Goal: Task Accomplishment & Management: Complete application form

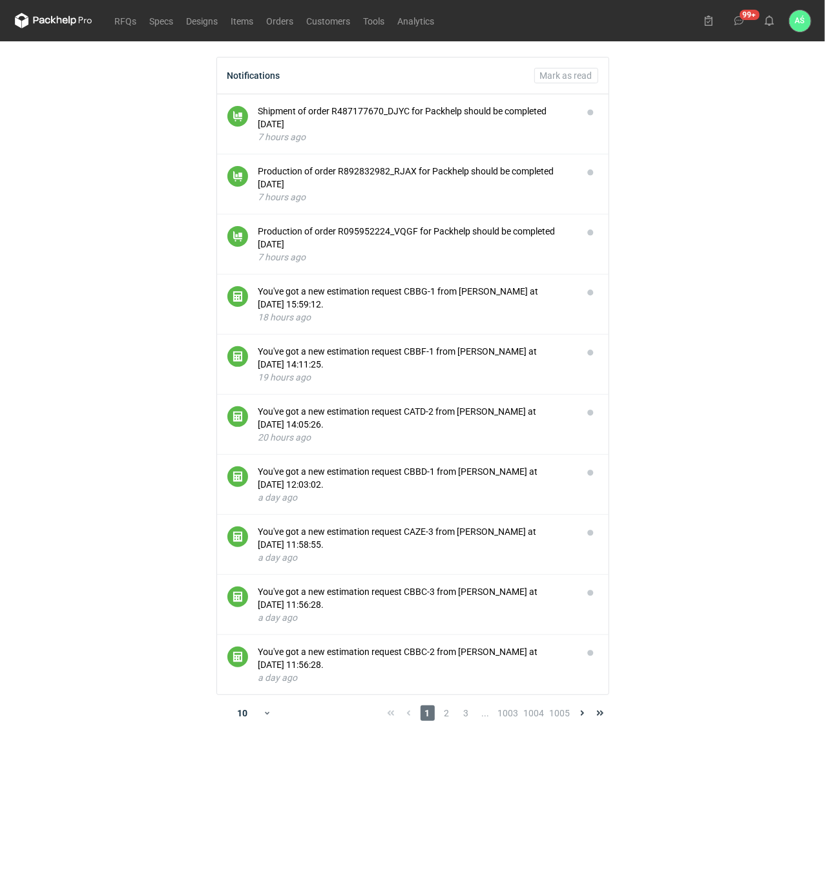
click at [753, 289] on main "Notifications Mark as read Shipment of order R487177670_DJYC for Packhelp shoul…" at bounding box center [413, 467] width 806 height 853
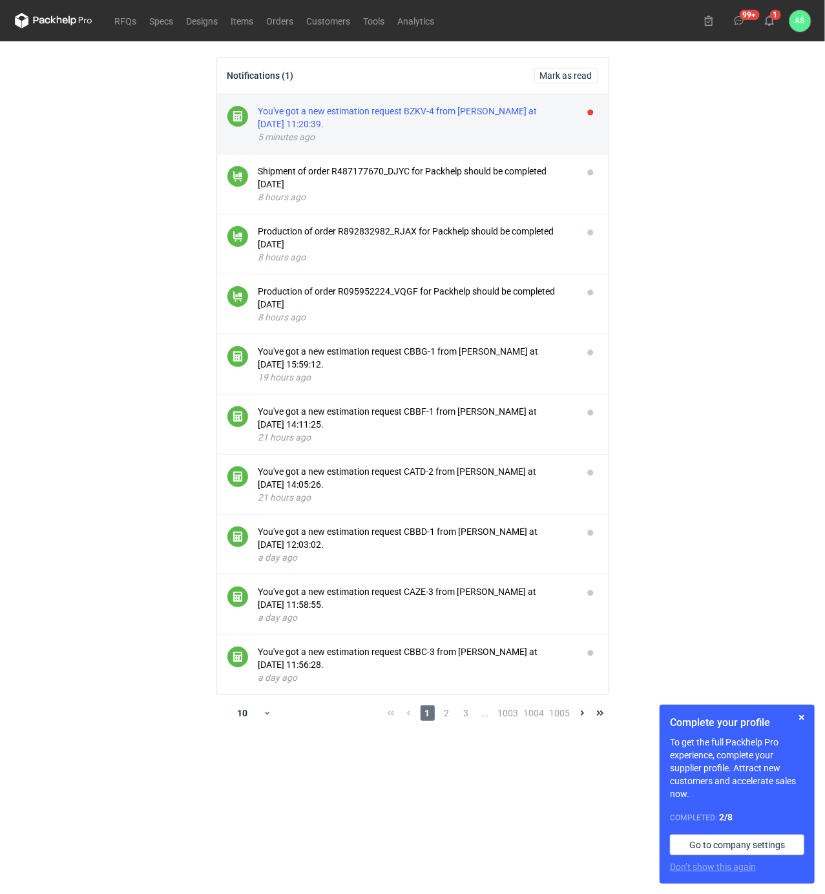
click at [512, 120] on div "You've got a new estimation request BZKV-4 from Sebastian Markut at 14 Aug 2025…" at bounding box center [415, 118] width 314 height 26
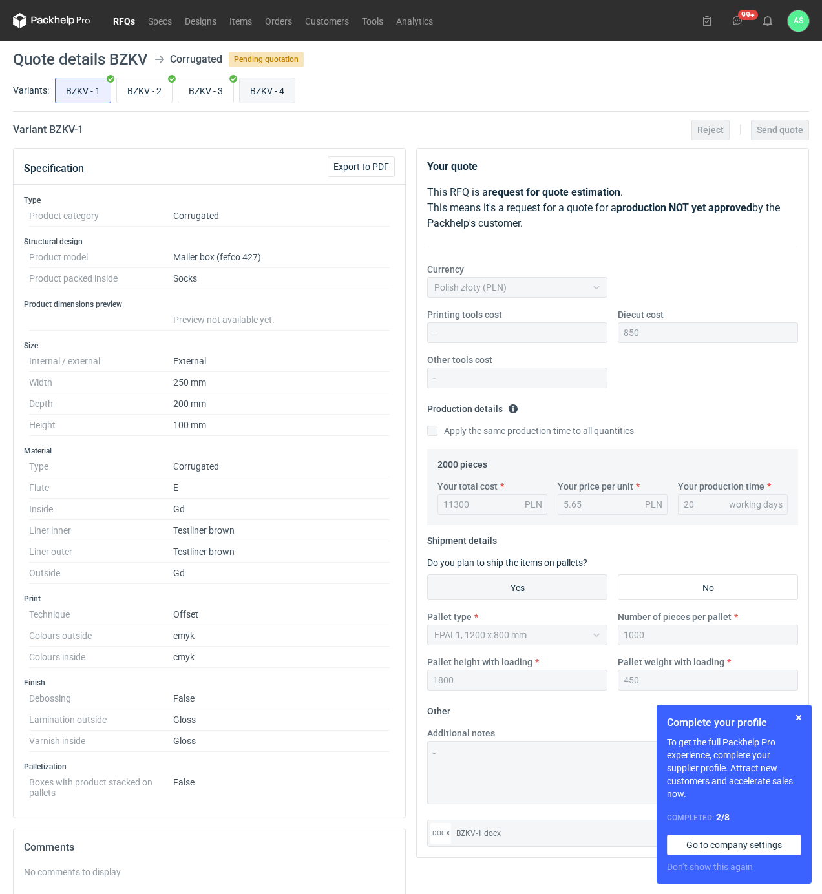
click at [273, 99] on input "BZKV - 4" at bounding box center [267, 90] width 55 height 25
radio input "true"
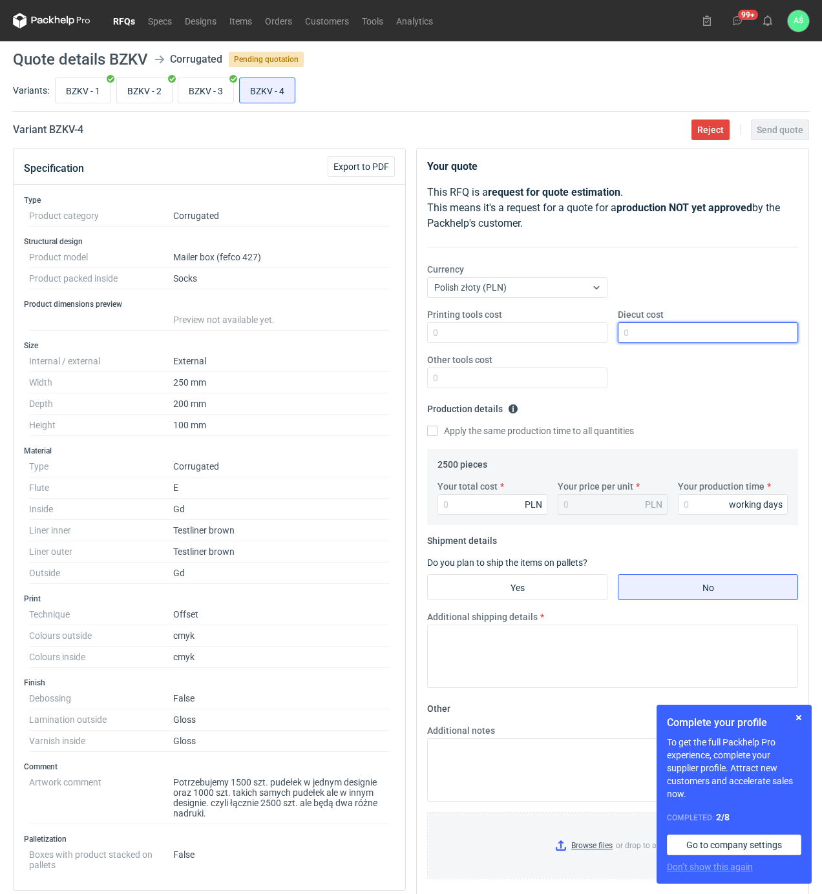
click at [646, 339] on input "Diecut cost" at bounding box center [708, 332] width 180 height 21
type input "850"
type input "15300"
type input "6.12"
type input "20"
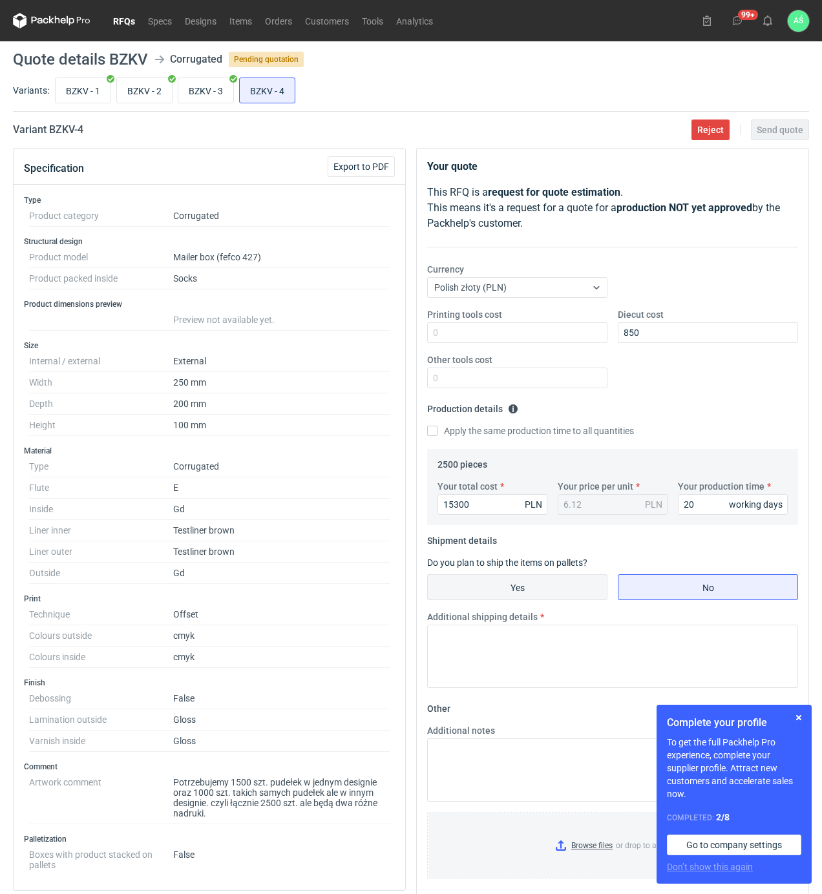
click at [582, 587] on input "Yes" at bounding box center [517, 587] width 179 height 25
radio input "true"
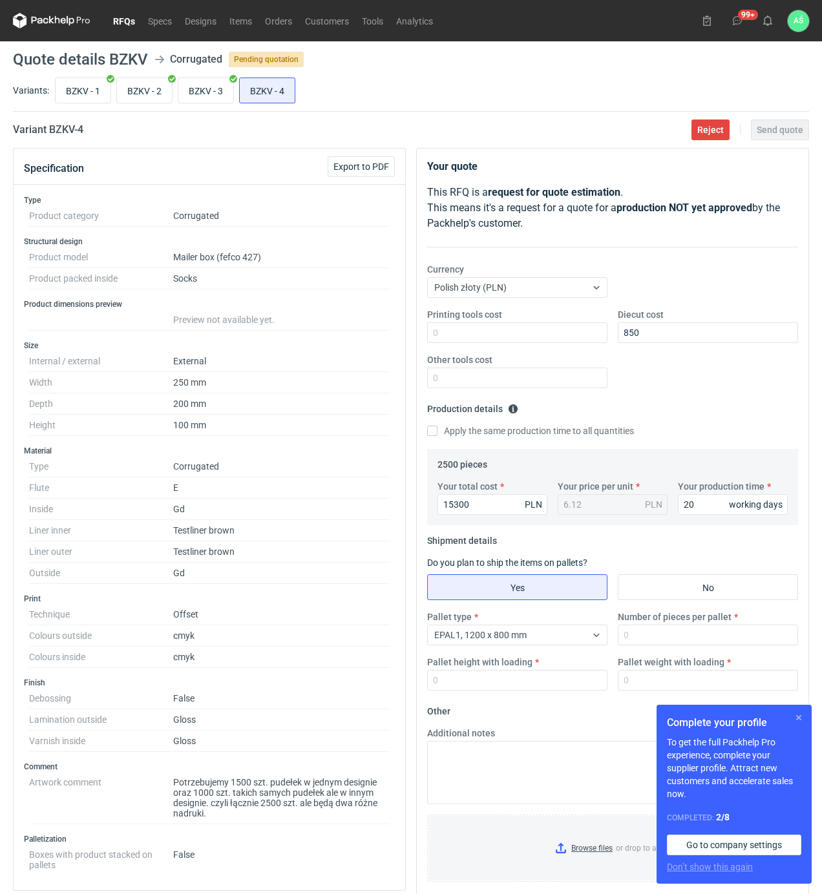
click at [804, 722] on button "button" at bounding box center [799, 718] width 16 height 16
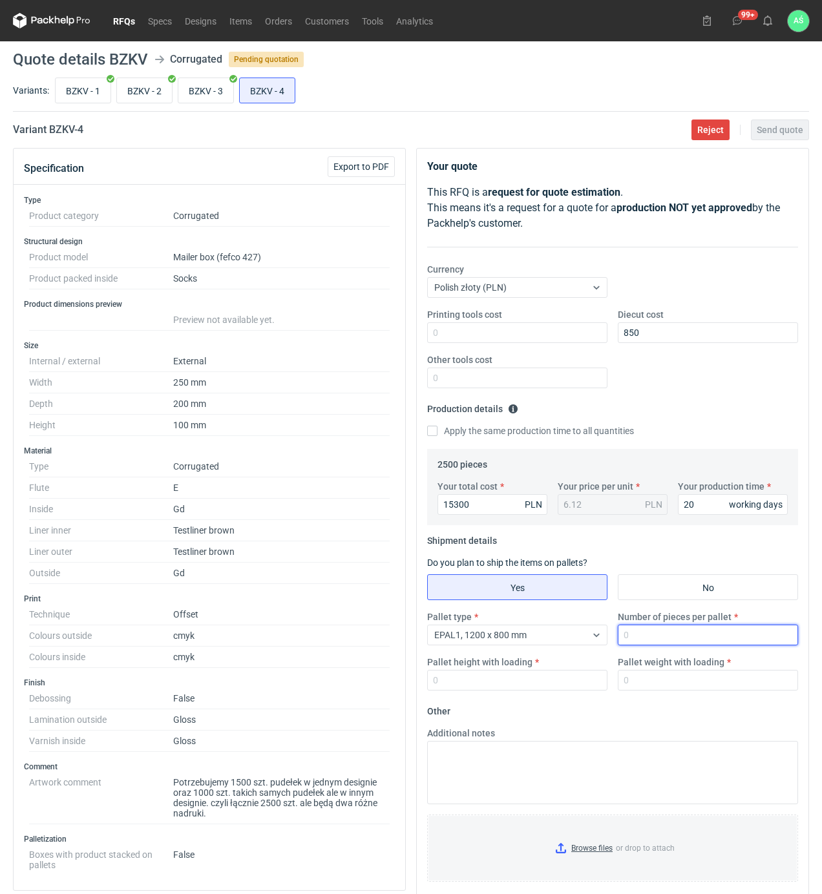
click at [647, 628] on input "Number of pieces per pallet" at bounding box center [708, 635] width 180 height 21
type input "1500"
type input "1900"
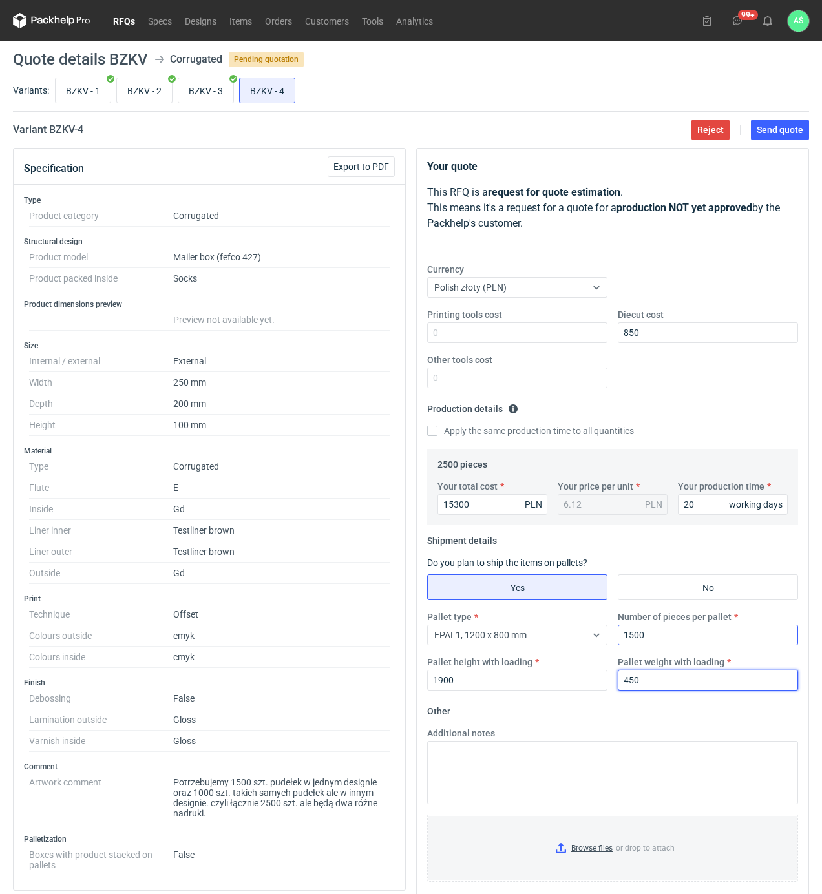
type input "450"
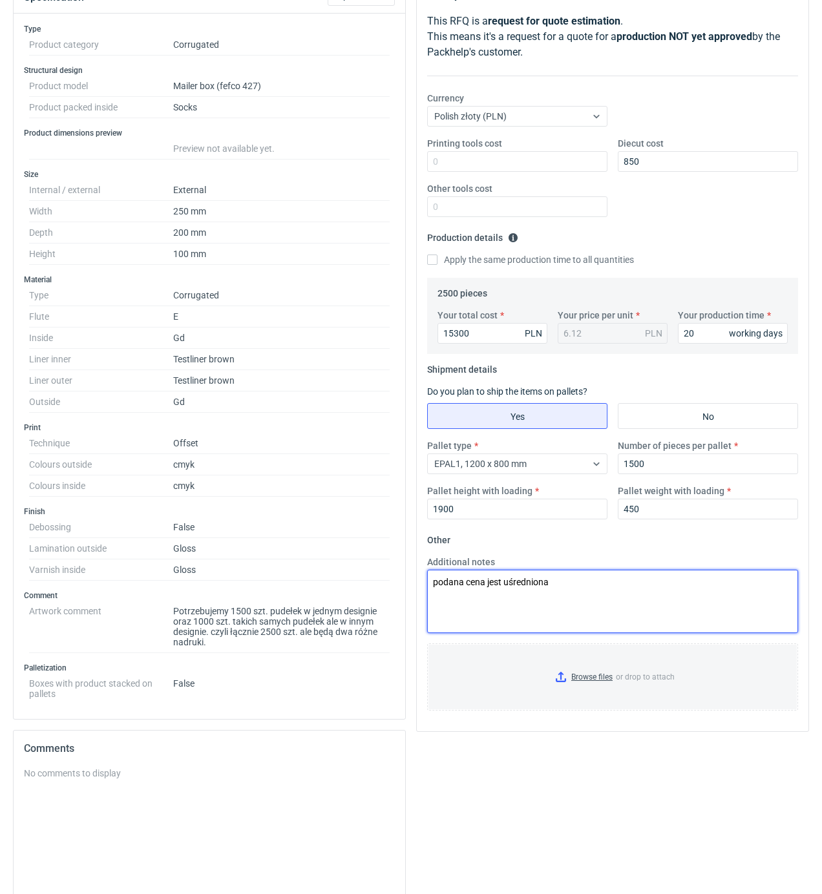
scroll to position [172, 0]
type textarea "podana cena jest uśredniona"
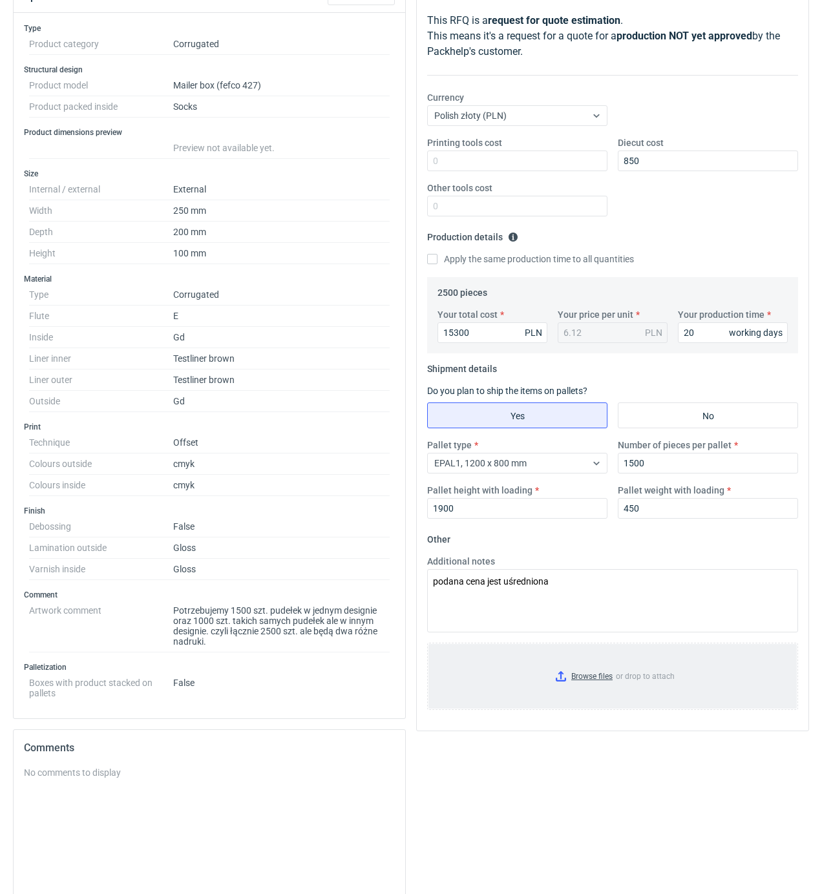
click at [580, 680] on input "Browse files or drop to attach" at bounding box center [612, 676] width 368 height 65
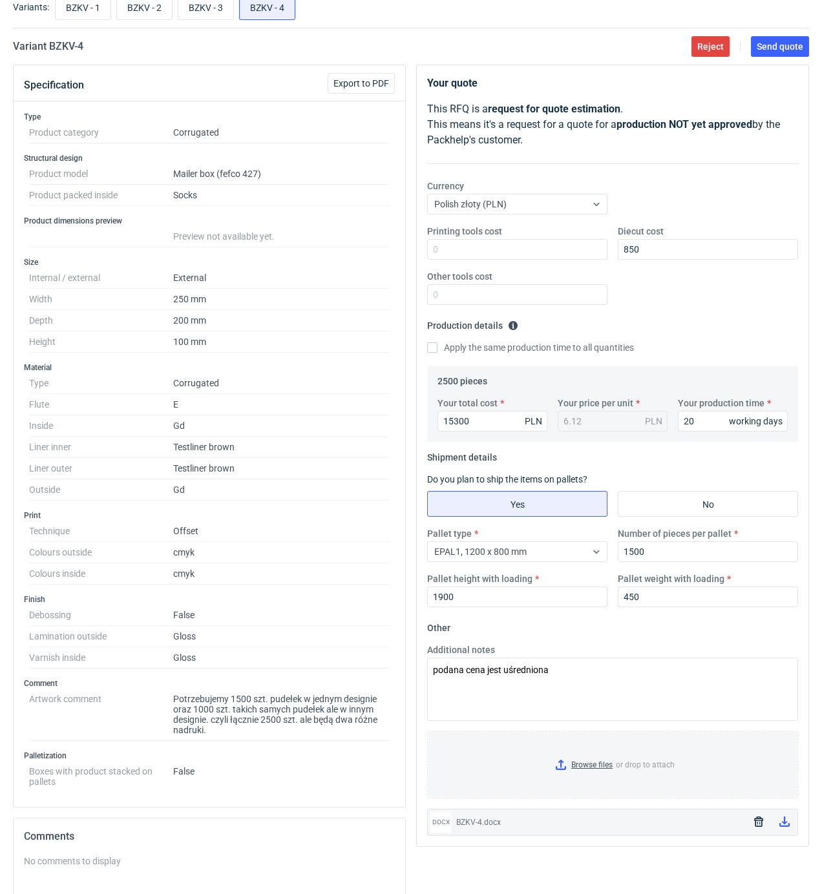
scroll to position [0, 0]
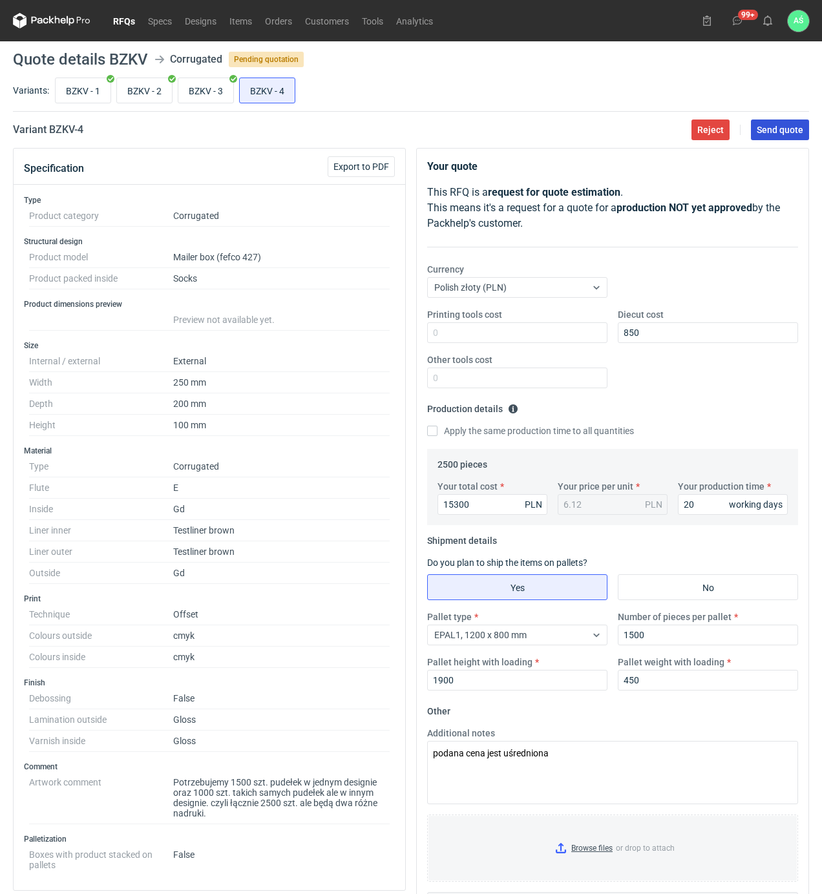
click at [776, 130] on span "Send quote" at bounding box center [779, 129] width 47 height 9
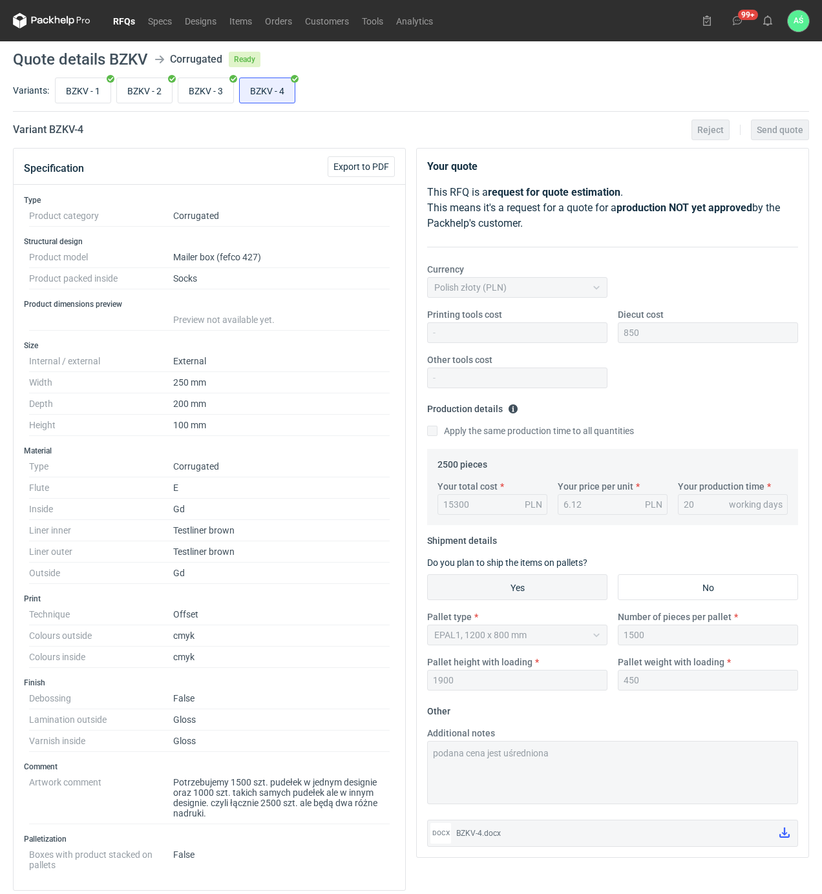
click at [117, 18] on link "RFQs" at bounding box center [124, 21] width 35 height 16
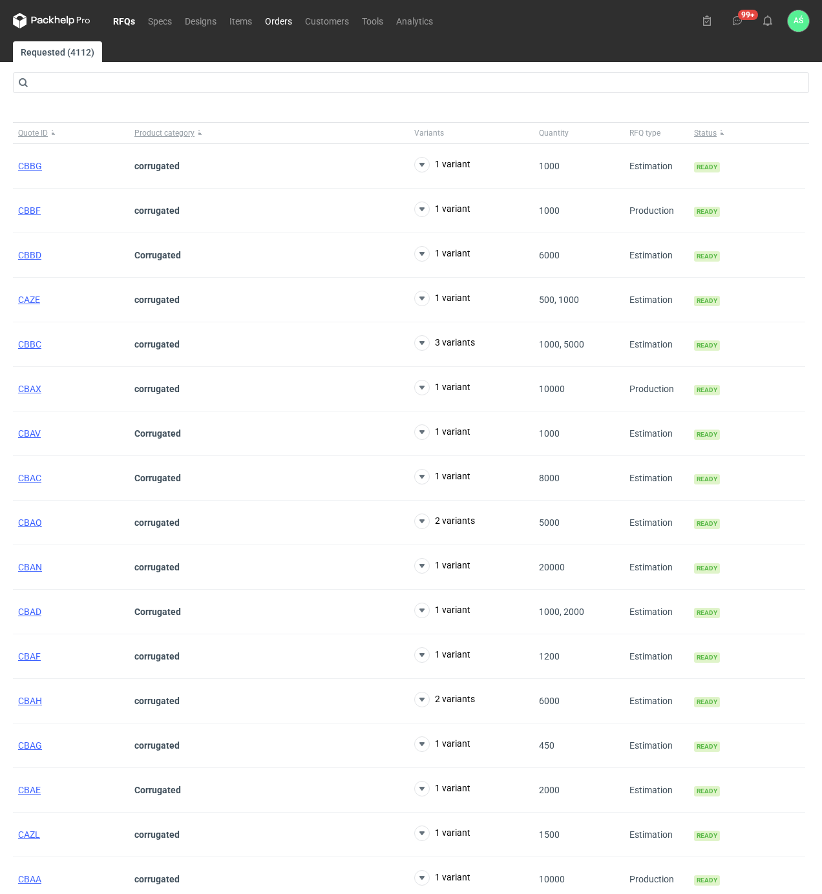
click at [286, 21] on link "Orders" at bounding box center [278, 21] width 40 height 16
